Goal: Task Accomplishment & Management: Manage account settings

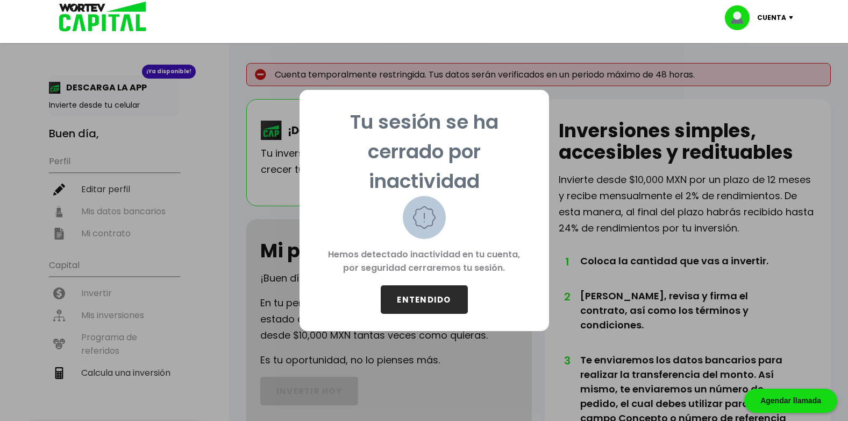
click at [416, 304] on button "ENTENDIDO" at bounding box center [424, 299] width 87 height 29
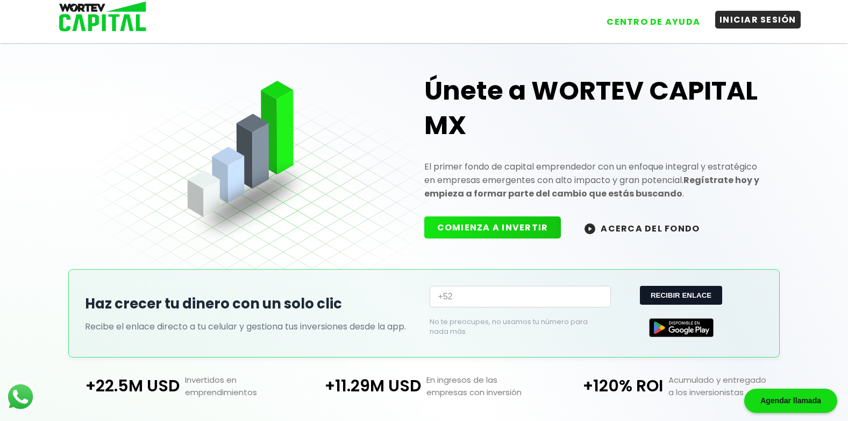
click at [763, 18] on button "INICIAR SESIÓN" at bounding box center [758, 20] width 86 height 18
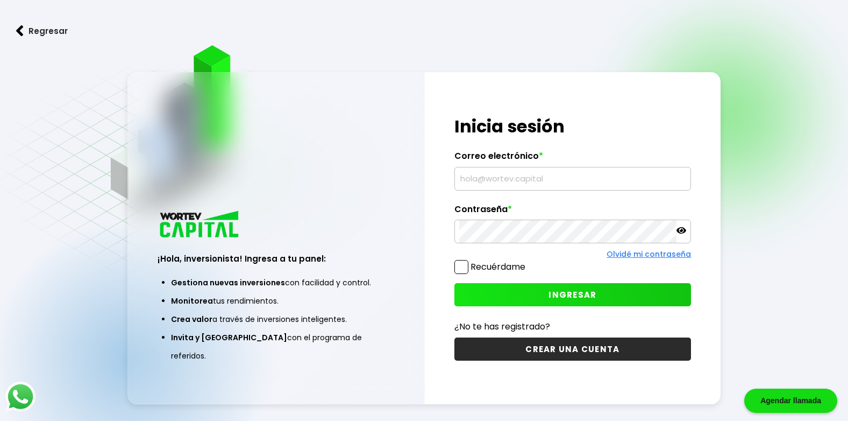
click at [485, 179] on input "text" at bounding box center [572, 178] width 227 height 23
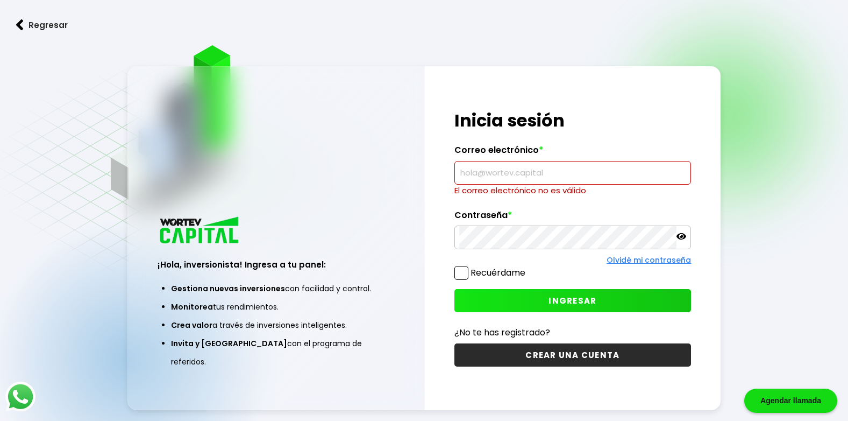
click at [480, 176] on input "text" at bounding box center [572, 172] width 227 height 23
paste input "[PERSON_NAME][EMAIL_ADDRESS][PERSON_NAME][PERSON_NAME][DOMAIN_NAME]"
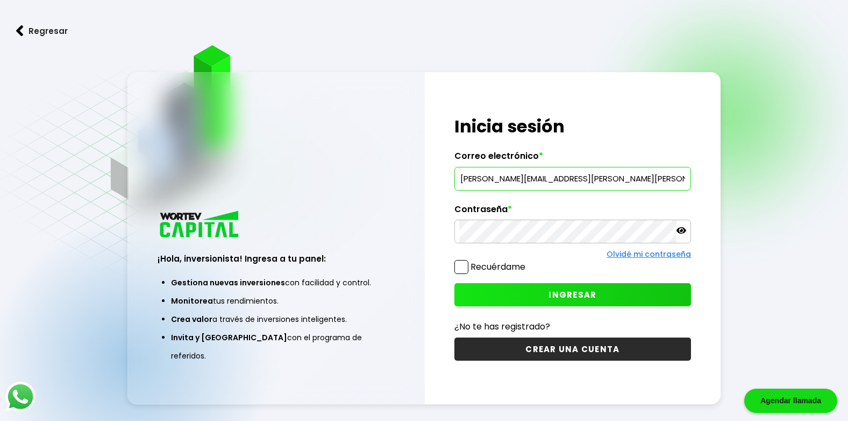
type input "[PERSON_NAME][EMAIL_ADDRESS][PERSON_NAME][PERSON_NAME][DOMAIN_NAME]"
click at [680, 231] on icon at bounding box center [682, 230] width 10 height 10
click at [467, 268] on span at bounding box center [461, 267] width 14 height 14
click at [528, 261] on input "Recuérdame" at bounding box center [528, 261] width 0 height 0
click at [461, 268] on span at bounding box center [461, 267] width 14 height 14
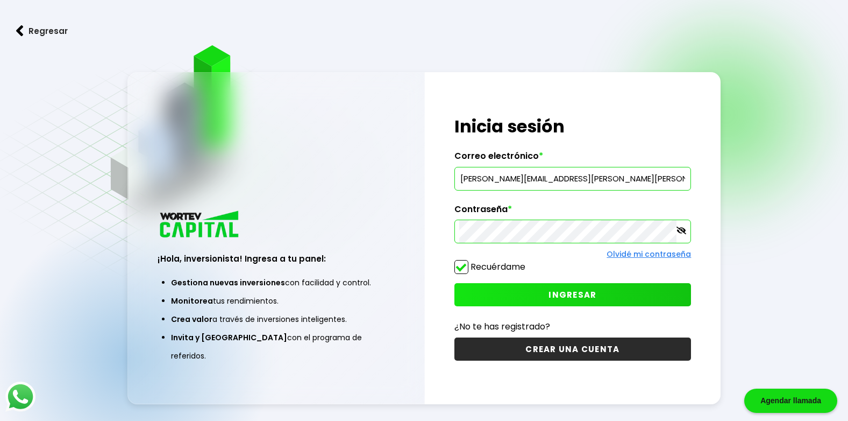
click at [528, 261] on input "Recuérdame" at bounding box center [528, 261] width 0 height 0
click at [480, 299] on button "INGRESAR" at bounding box center [572, 294] width 237 height 23
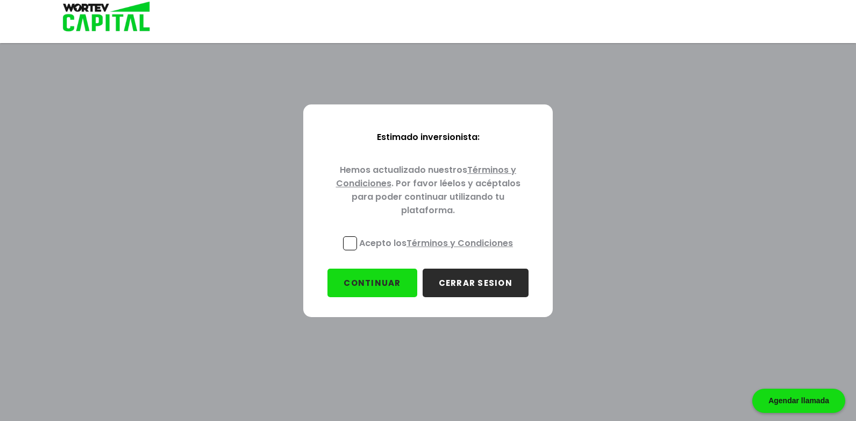
click at [375, 246] on p "Acepto los Términos y Condiciones" at bounding box center [436, 242] width 154 height 13
click at [438, 251] on input "Acepto los Términos y Condiciones" at bounding box center [438, 251] width 0 height 0
click at [386, 277] on button "CONTINUAR" at bounding box center [372, 282] width 89 height 29
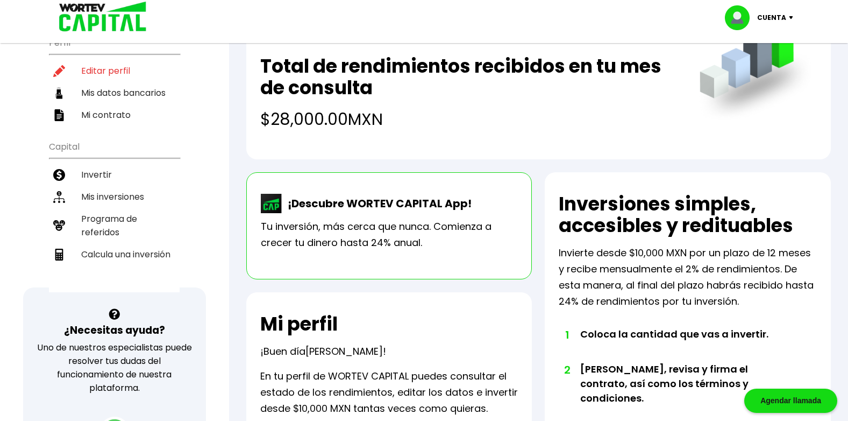
scroll to position [161, 0]
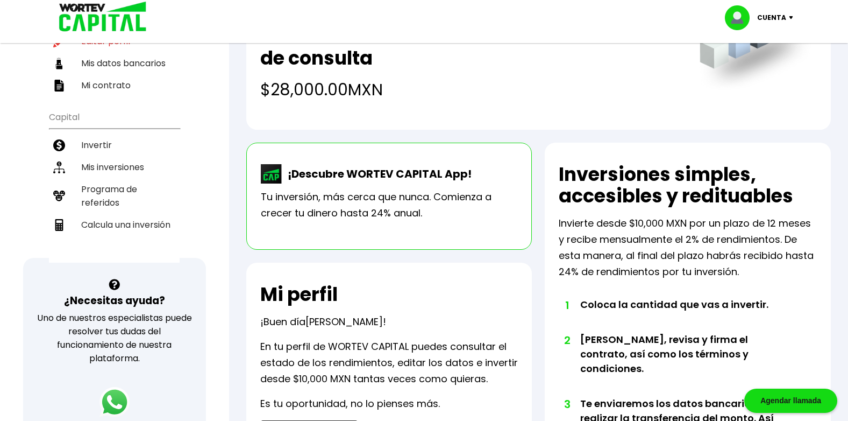
click at [92, 158] on li "Mis inversiones" at bounding box center [114, 167] width 131 height 22
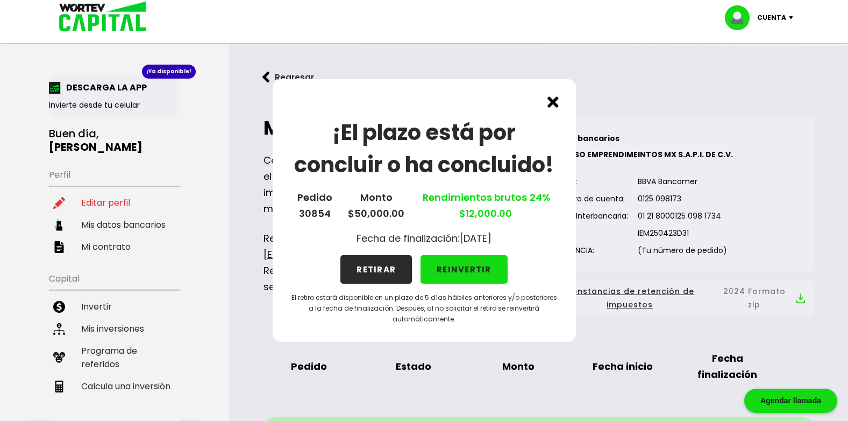
click at [452, 274] on button "REINVERTIR" at bounding box center [464, 269] width 87 height 29
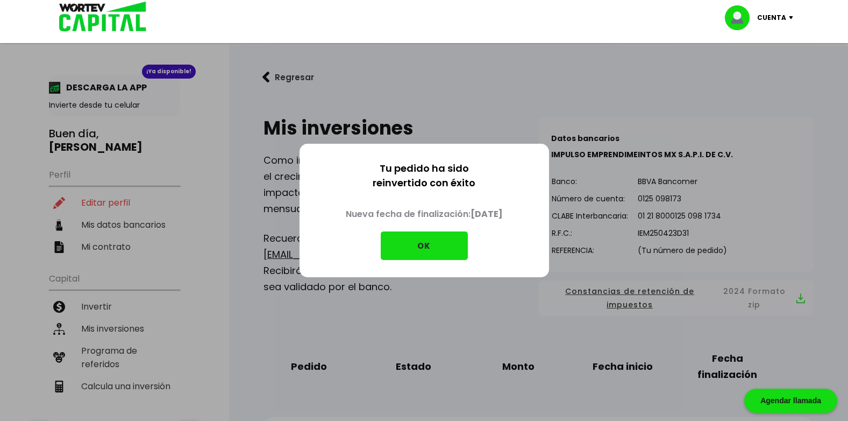
click at [438, 251] on button "OK" at bounding box center [424, 245] width 87 height 29
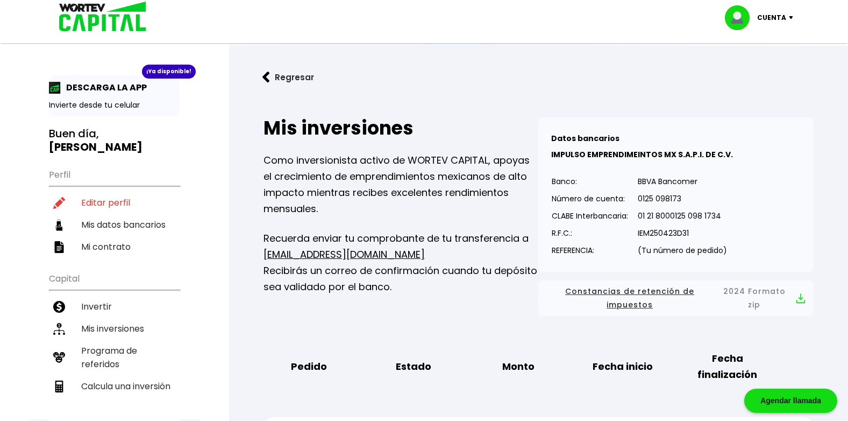
click at [288, 79] on button "Regresar" at bounding box center [288, 77] width 84 height 29
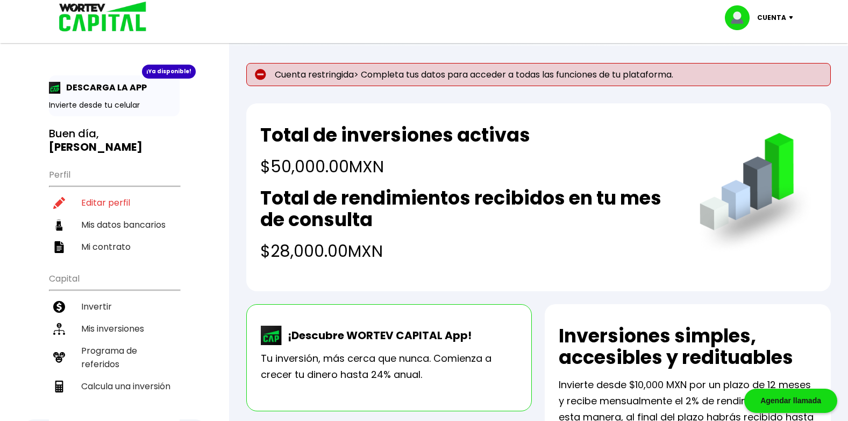
click at [261, 75] on img at bounding box center [260, 74] width 11 height 11
click at [339, 79] on p "Cuenta restringida> Completa tus datos para acceder a todas las funciones de tu…" at bounding box center [538, 74] width 585 height 23
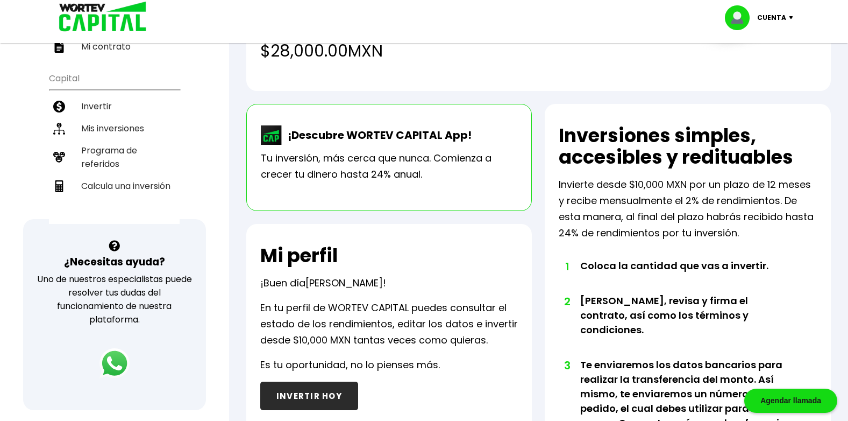
scroll to position [46, 0]
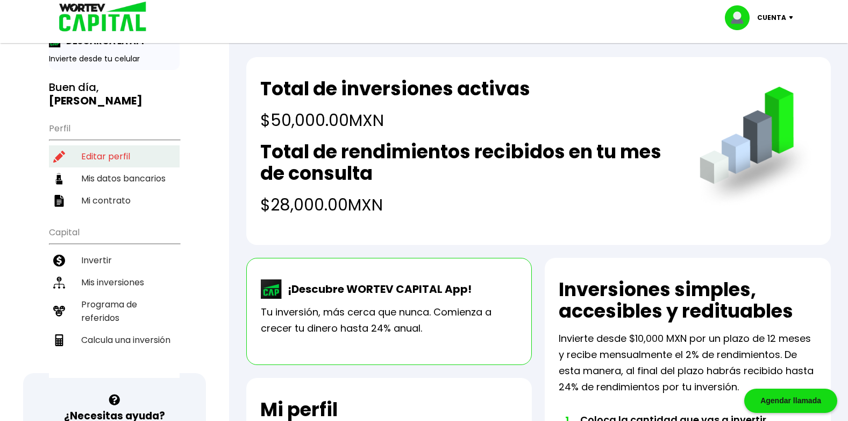
click at [123, 148] on li "Editar perfil" at bounding box center [114, 156] width 131 height 22
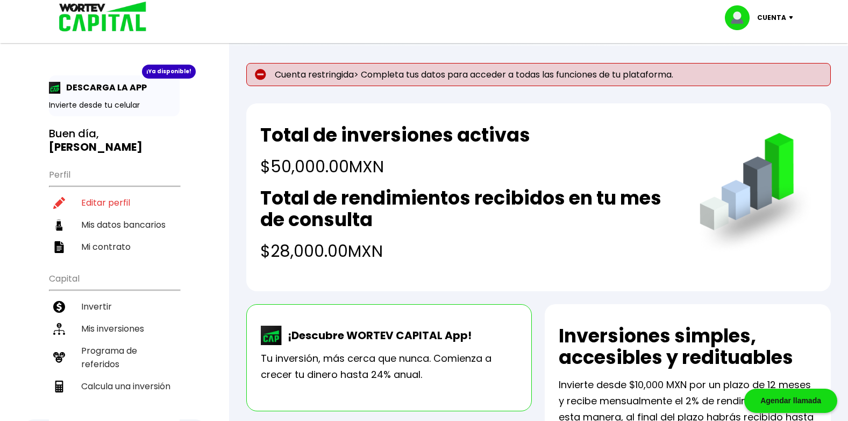
select select "Hombre"
select select "Primaria"
select select "MX"
select select "Banorte"
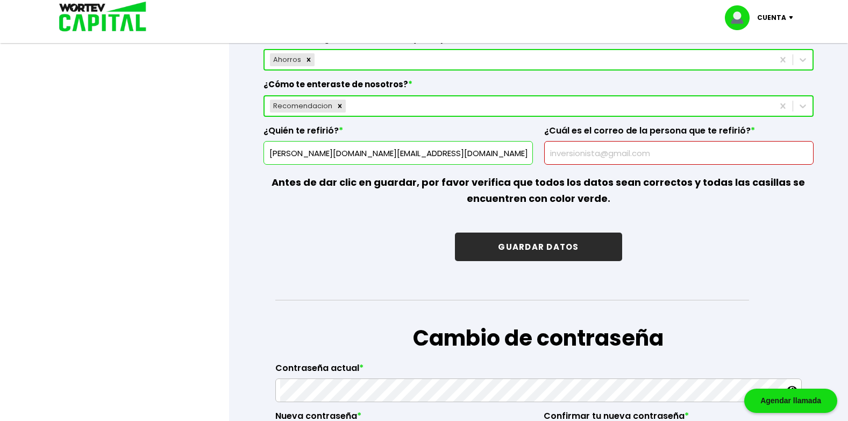
scroll to position [1667, 0]
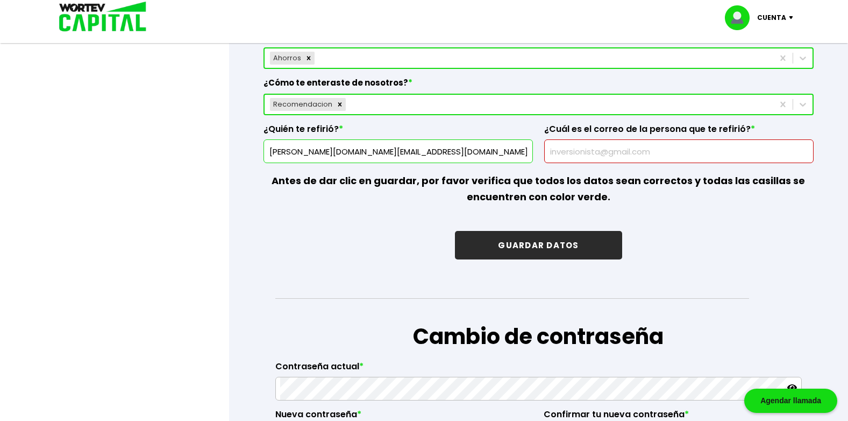
click at [387, 153] on input "[PERSON_NAME][DOMAIN_NAME][EMAIL_ADDRESS][DOMAIN_NAME]" at bounding box center [398, 151] width 260 height 23
drag, startPoint x: 368, startPoint y: 151, endPoint x: 258, endPoint y: 146, distance: 110.4
click at [604, 146] on input "text" at bounding box center [679, 151] width 260 height 23
paste input "[PERSON_NAME][DOMAIN_NAME][EMAIL_ADDRESS][DOMAIN_NAME]"
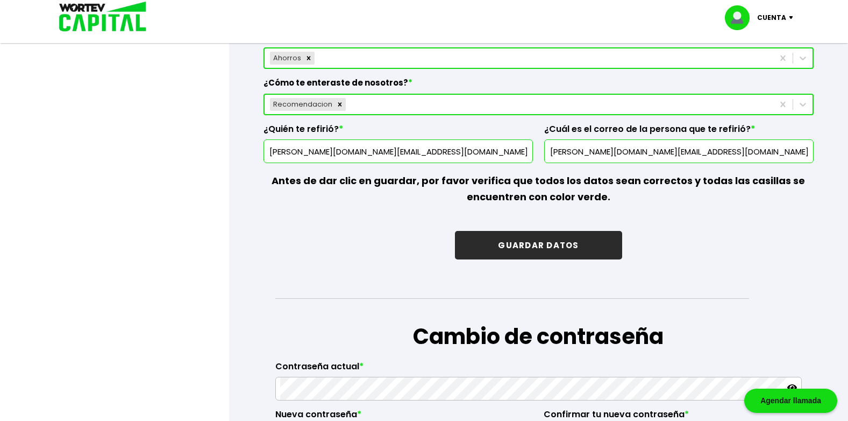
type input "[PERSON_NAME][DOMAIN_NAME][EMAIL_ADDRESS][DOMAIN_NAME]"
click at [533, 255] on button "GUARDAR DATOS" at bounding box center [538, 245] width 167 height 29
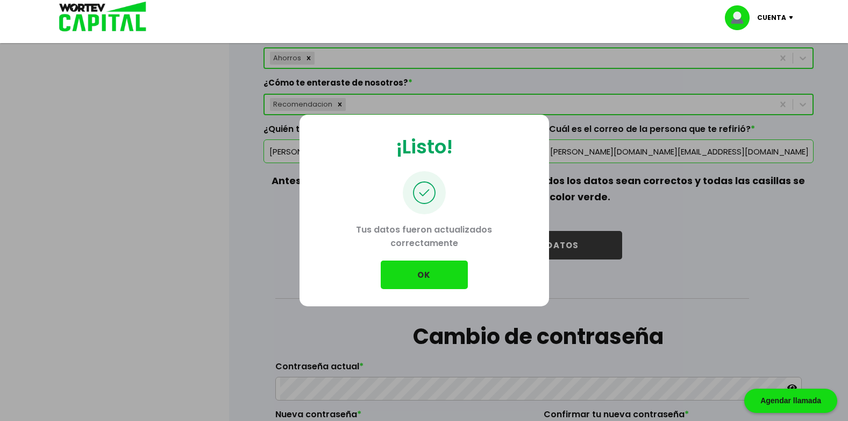
click at [416, 278] on button "OK" at bounding box center [424, 274] width 87 height 29
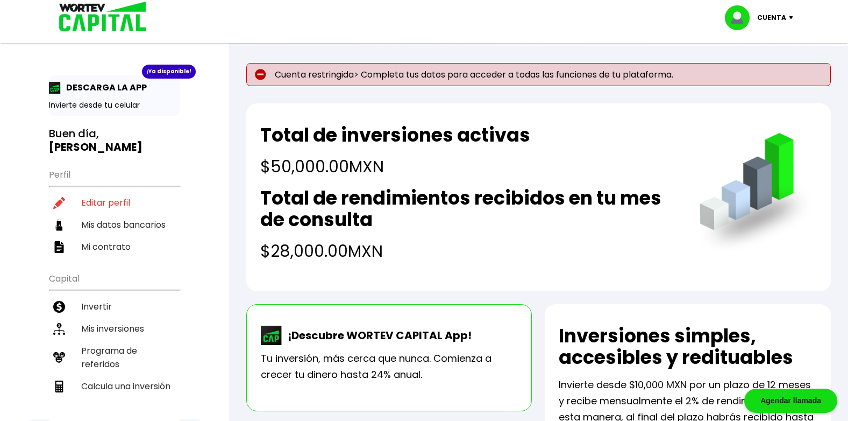
click at [520, 81] on p "Cuenta restringida> Completa tus datos para acceder a todas las funciones de tu…" at bounding box center [538, 74] width 585 height 23
click at [150, 236] on li "Mi contrato" at bounding box center [114, 247] width 131 height 22
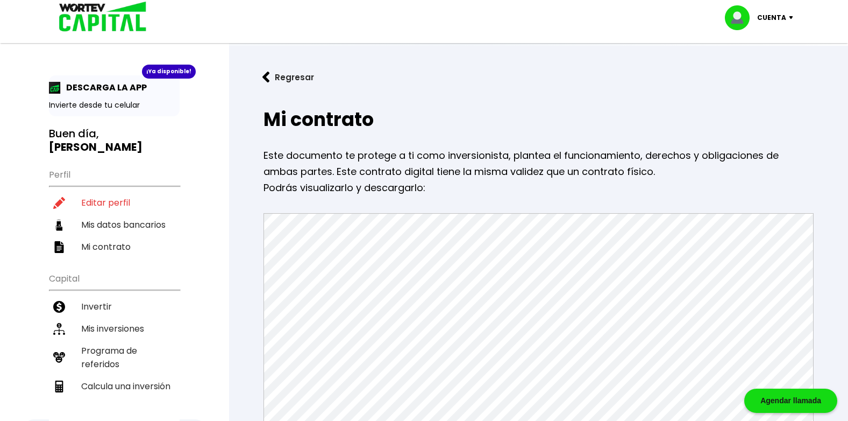
click at [760, 16] on p "Cuenta" at bounding box center [771, 18] width 29 height 16
click at [769, 42] on li "Editar perfil" at bounding box center [760, 50] width 86 height 22
click at [781, 50] on li "Editar perfil" at bounding box center [760, 50] width 86 height 22
click at [108, 191] on li "Editar perfil" at bounding box center [114, 202] width 131 height 22
select select "Hombre"
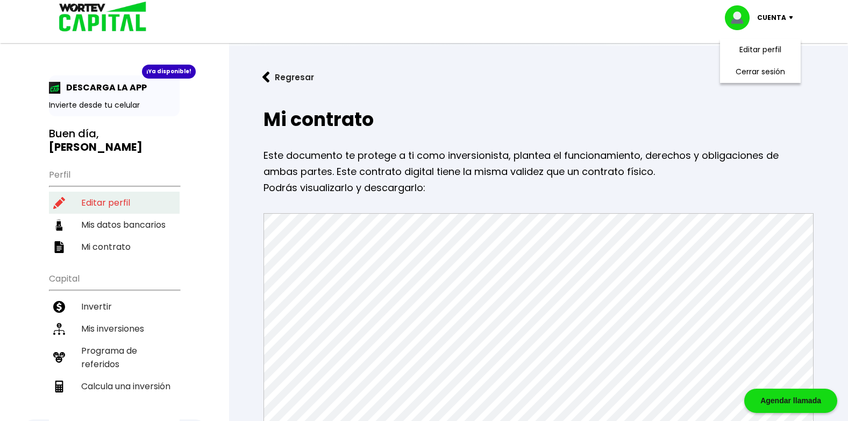
select select "Primaria"
select select "MX"
select select "Banorte"
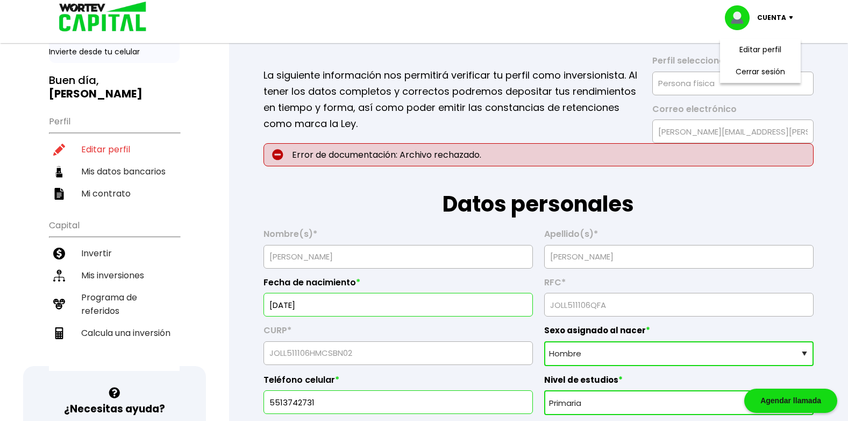
scroll to position [54, 0]
click at [437, 153] on p "Error de documentación: Archivo rechazado." at bounding box center [539, 154] width 550 height 23
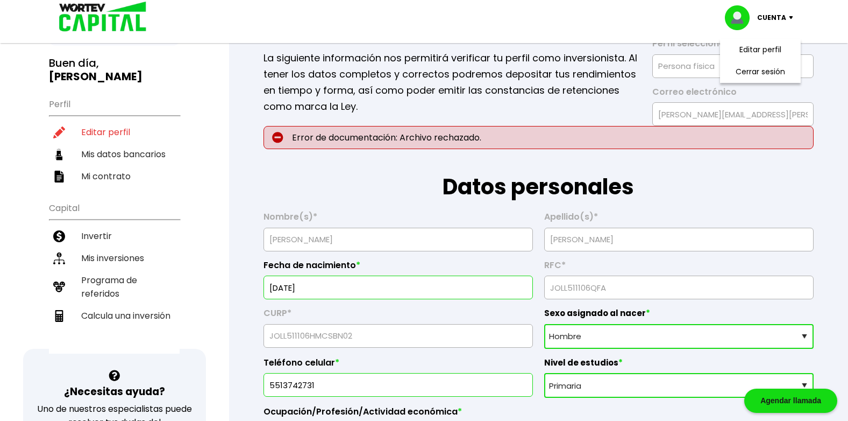
scroll to position [0, 0]
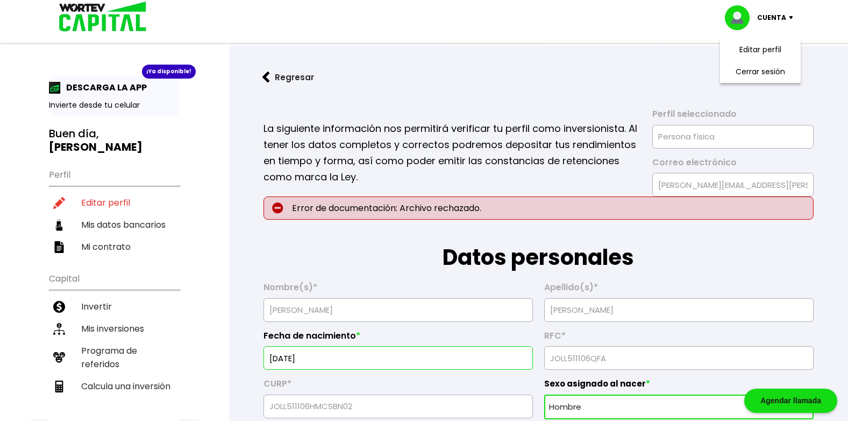
click at [287, 78] on button "Regresar" at bounding box center [288, 77] width 84 height 29
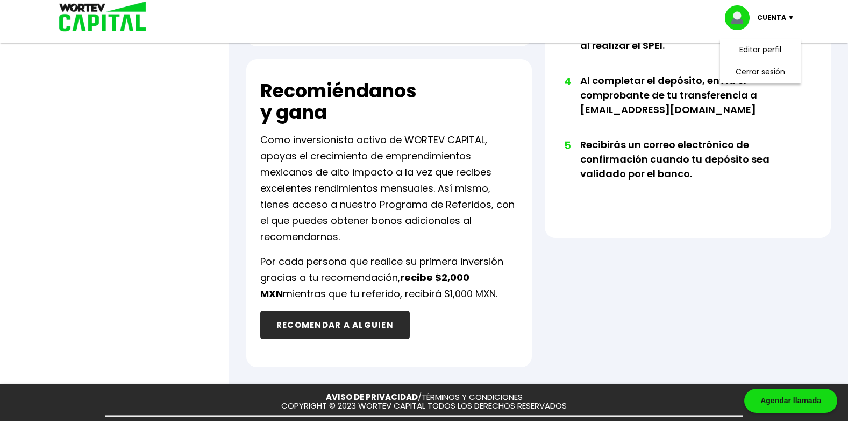
scroll to position [638, 0]
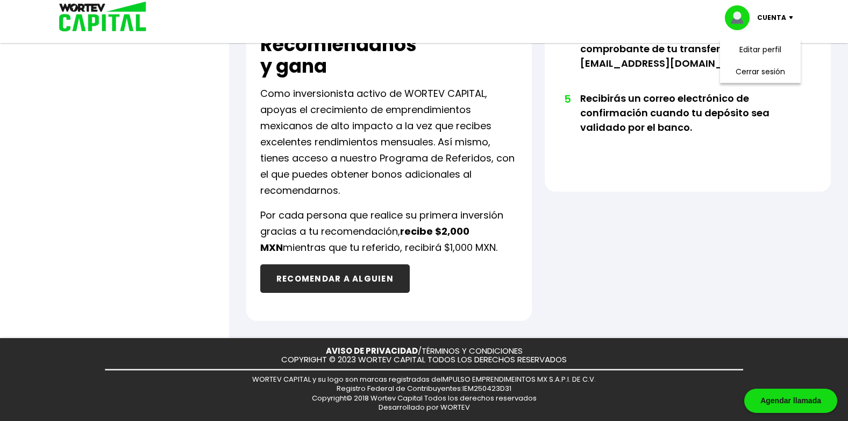
click at [481, 388] on span "Registro Federal de Contribuyentes: IEM250423D31" at bounding box center [424, 388] width 175 height 10
copy span "IEM250423D31"
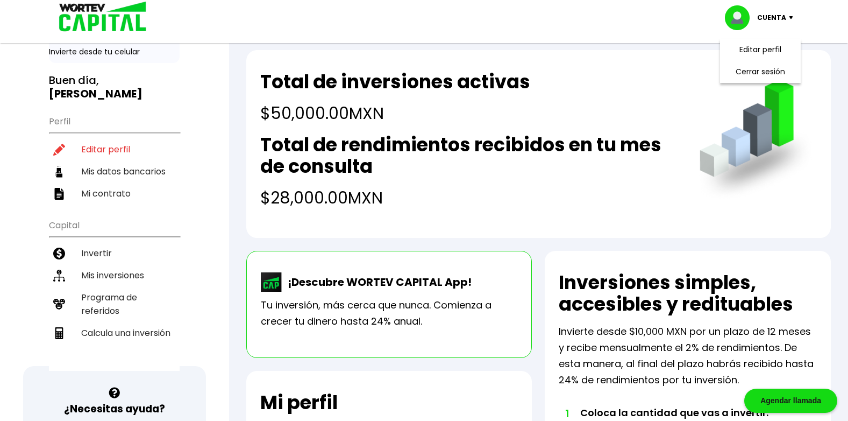
scroll to position [54, 0]
click at [123, 182] on li "Mi contrato" at bounding box center [114, 193] width 131 height 22
